Goal: Task Accomplishment & Management: Manage account settings

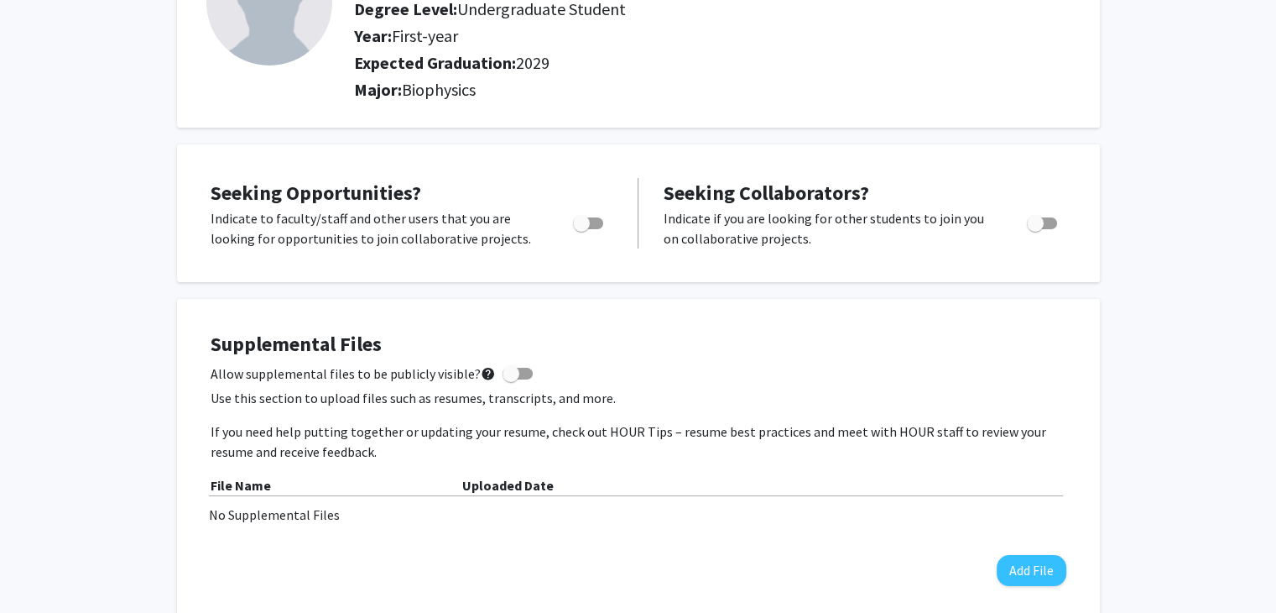
scroll to position [173, 0]
click at [584, 222] on span "Toggle" at bounding box center [581, 221] width 17 height 17
click at [582, 227] on input "Are you actively seeking opportunities?" at bounding box center [581, 227] width 1 height 1
checkbox input "true"
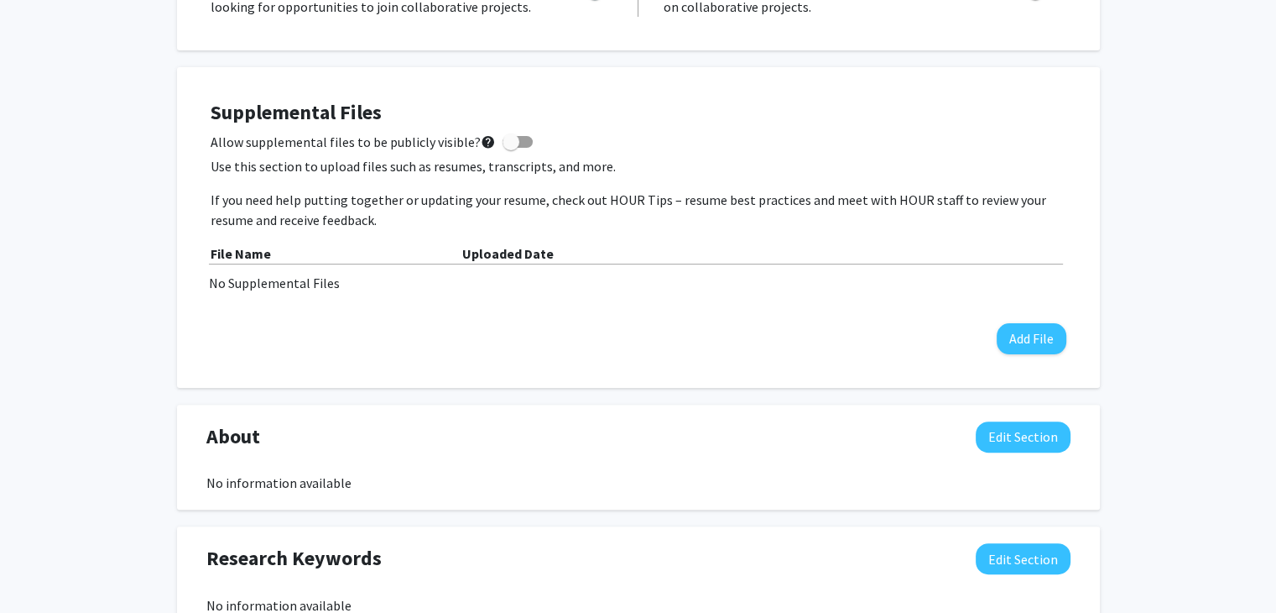
scroll to position [512, 0]
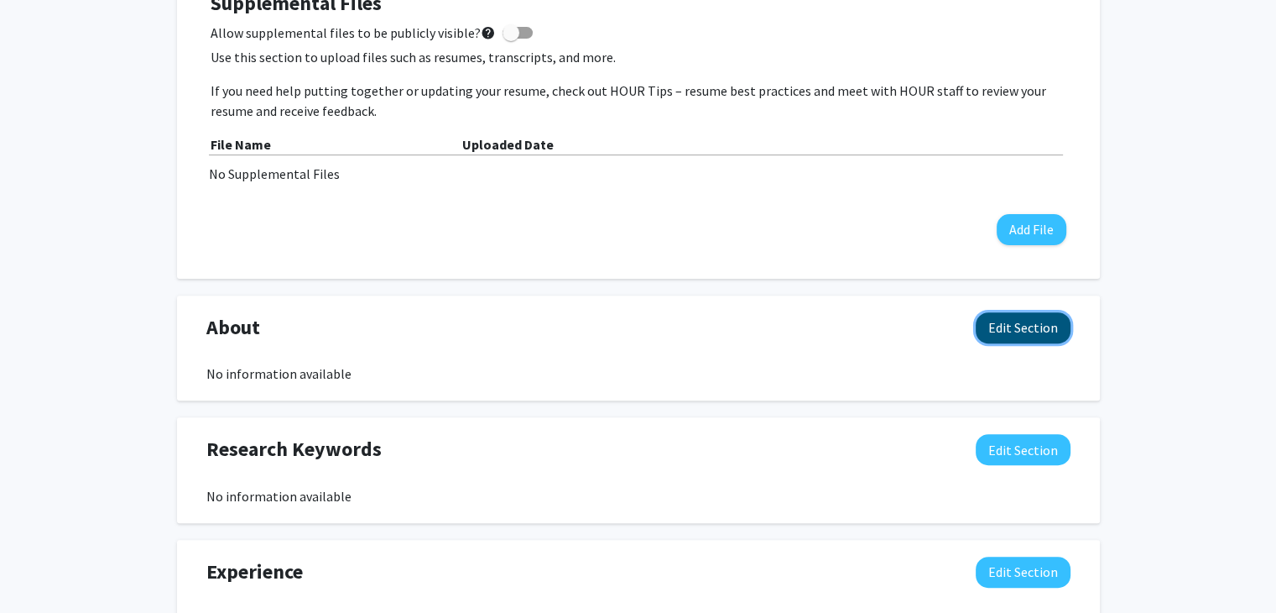
click at [1015, 325] on button "Edit Section" at bounding box center [1023, 327] width 95 height 31
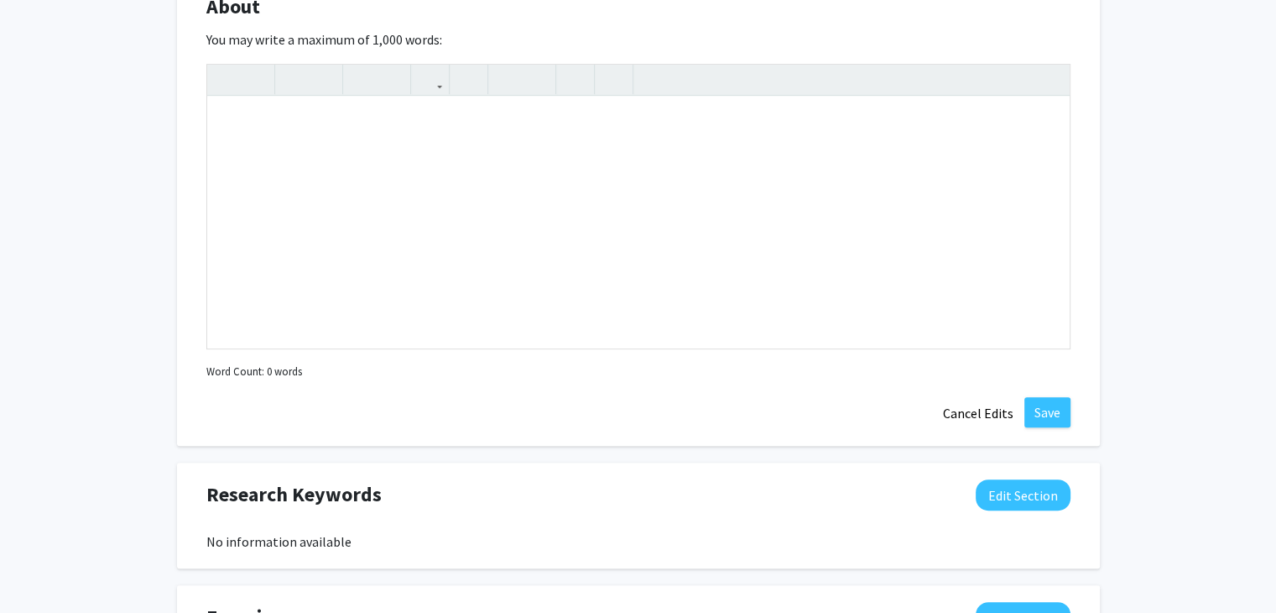
scroll to position [833, 0]
click at [545, 117] on div "Note to users with screen readers: Please deactivate our accessibility plugin f…" at bounding box center [638, 222] width 863 height 252
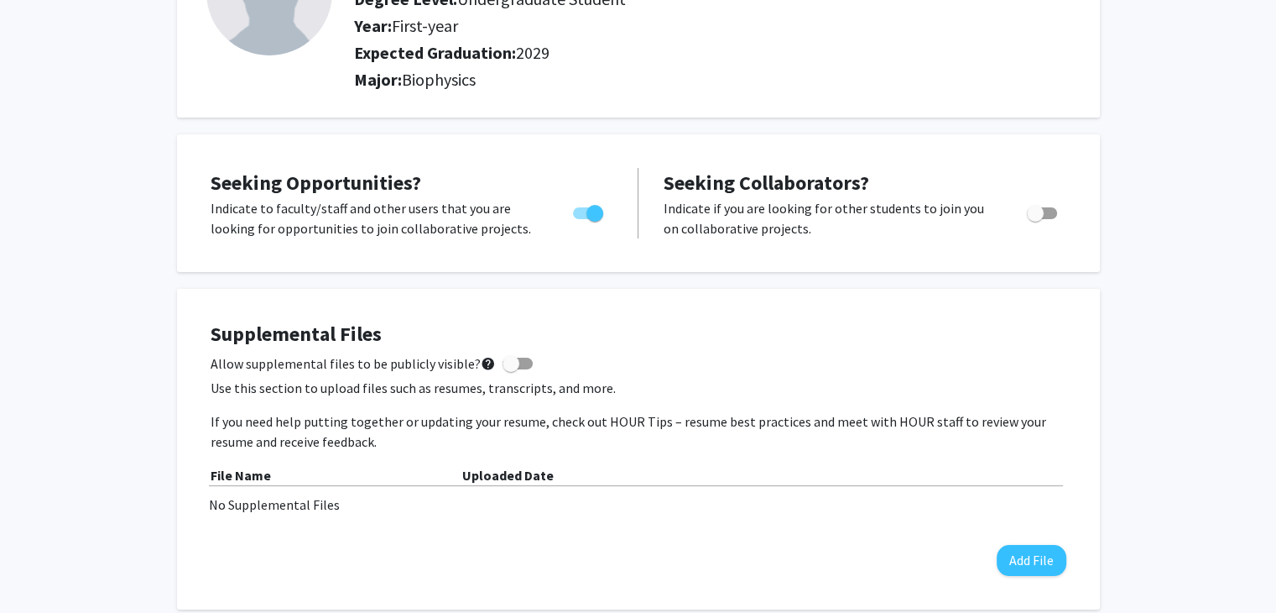
scroll to position [183, 0]
